Goal: Find specific page/section: Find specific page/section

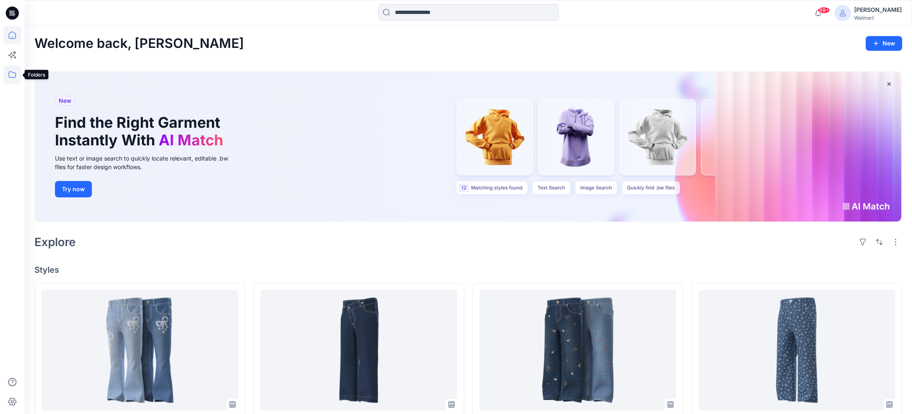
drag, startPoint x: 10, startPoint y: 75, endPoint x: 17, endPoint y: 75, distance: 6.6
click at [10, 75] on icon at bounding box center [12, 75] width 18 height 18
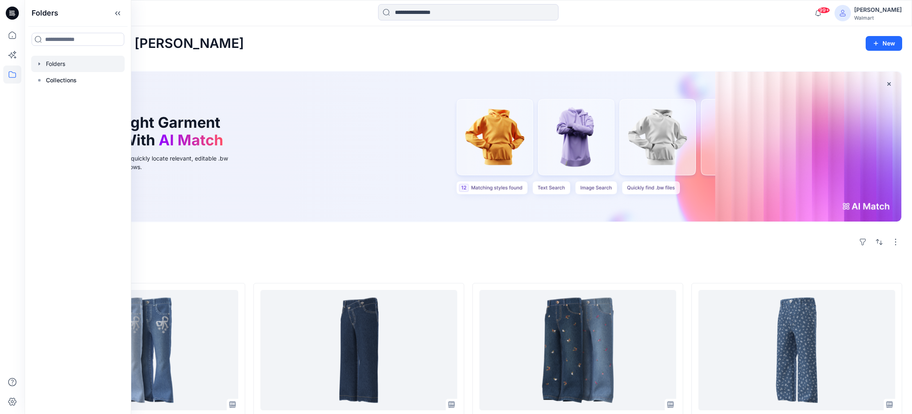
click at [67, 65] on div at bounding box center [77, 64] width 93 height 16
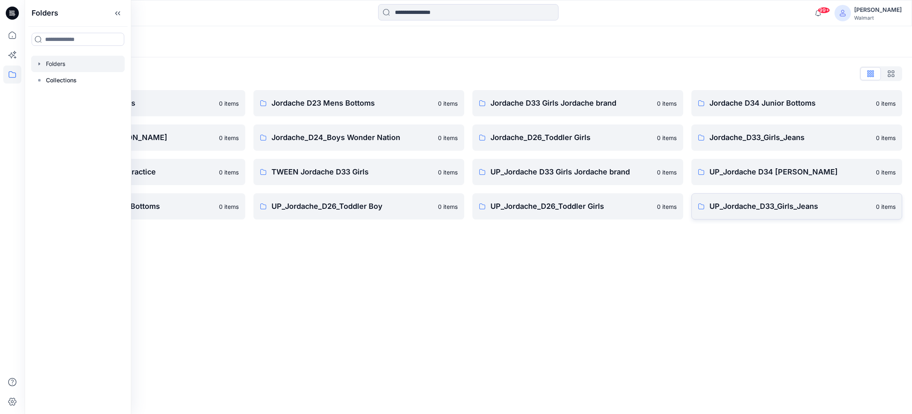
click at [752, 211] on p "UP_Jordache_D33_Girls_Jeans" at bounding box center [790, 206] width 162 height 11
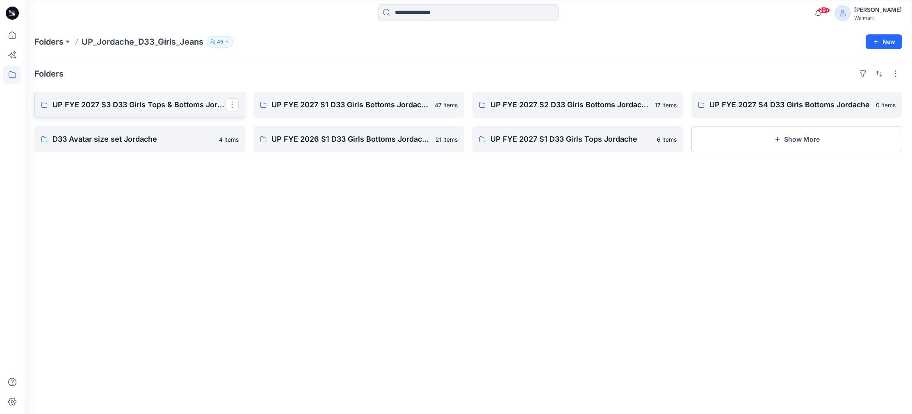
click at [100, 105] on p "UP FYE 2027 S3 D33 Girls Tops & Bottoms Jordache" at bounding box center [138, 104] width 173 height 11
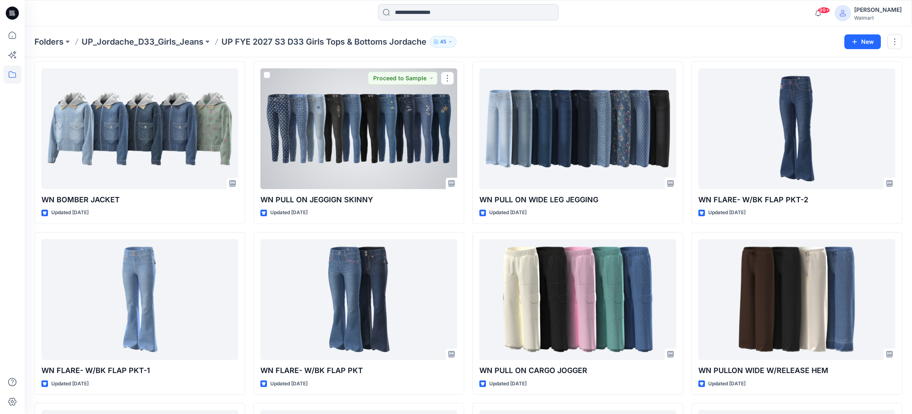
scroll to position [32, 0]
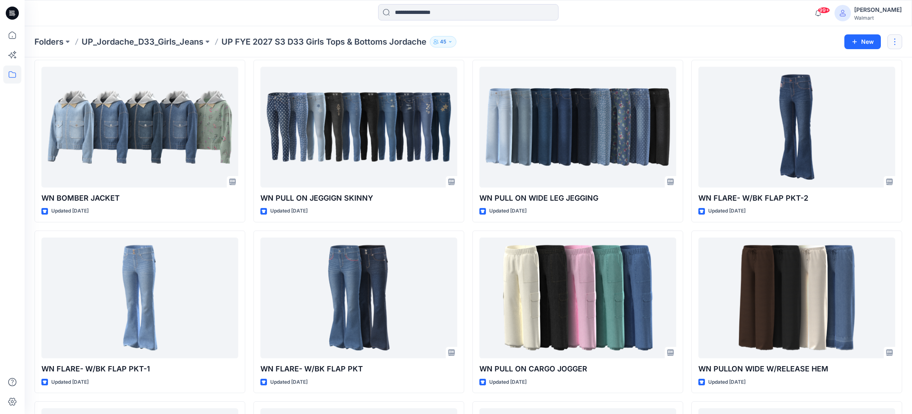
click at [894, 41] on button "button" at bounding box center [894, 41] width 15 height 15
click at [831, 60] on p "Edit" at bounding box center [831, 61] width 10 height 9
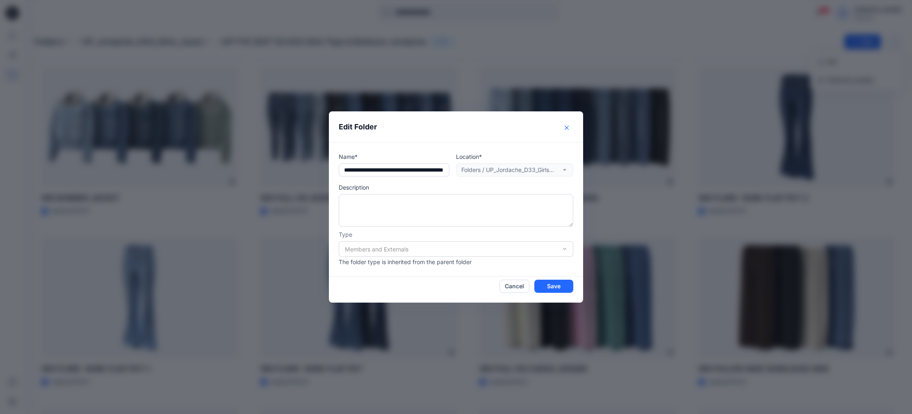
click at [566, 128] on icon "Close" at bounding box center [567, 128] width 4 height 4
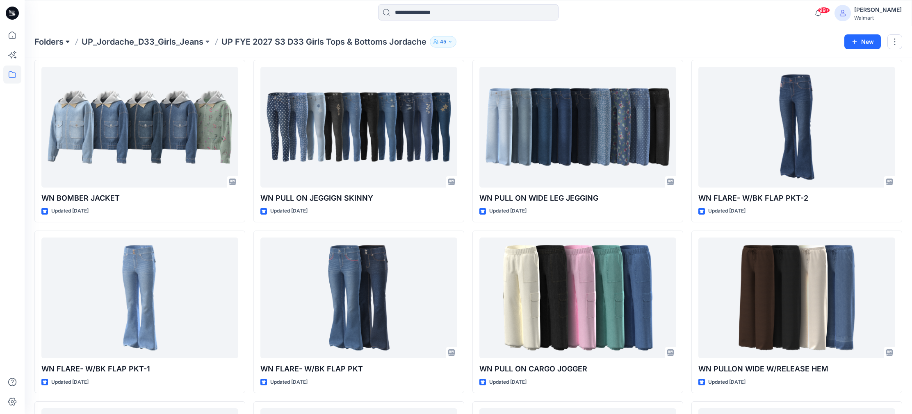
click at [67, 41] on button at bounding box center [68, 41] width 8 height 11
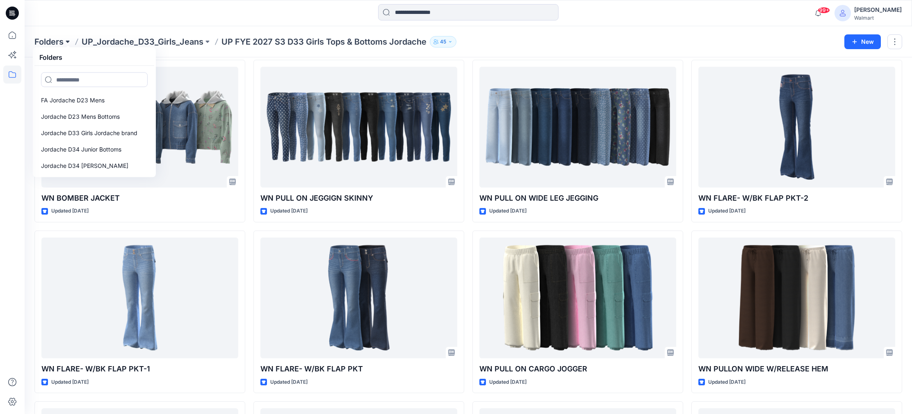
click at [67, 41] on button at bounding box center [68, 41] width 8 height 11
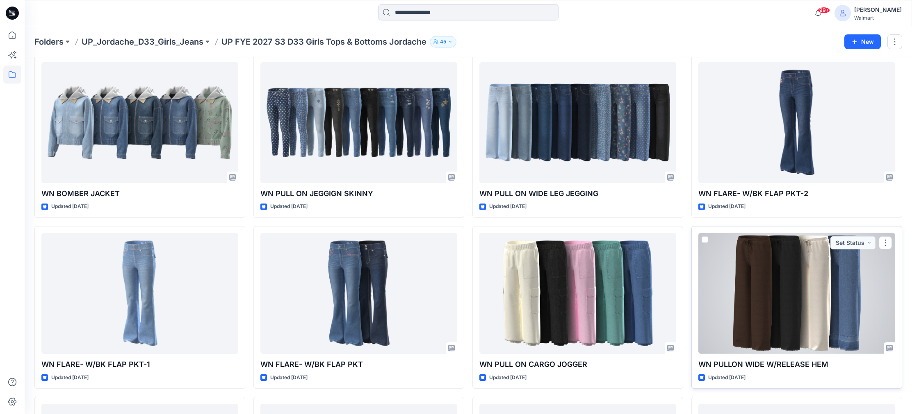
scroll to position [47, 0]
